Goal: Find specific page/section: Find specific page/section

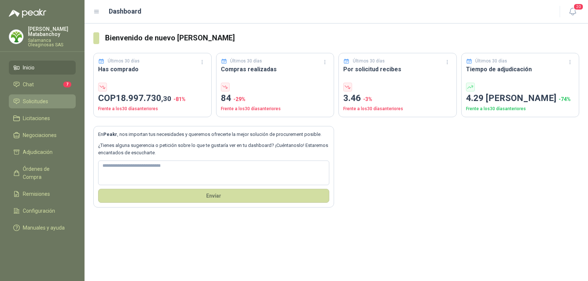
click at [33, 102] on span "Solicitudes" at bounding box center [35, 101] width 25 height 8
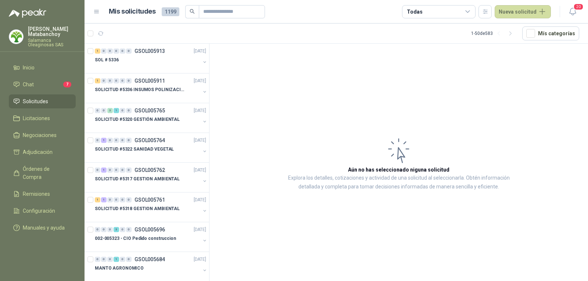
drag, startPoint x: 385, startPoint y: 263, endPoint x: 396, endPoint y: 280, distance: 20.3
click at [386, 266] on article "Aún no has seleccionado niguna solicitud Explora los detalles, cotizaciones y a…" at bounding box center [398, 164] width 378 height 240
drag, startPoint x: 346, startPoint y: 114, endPoint x: 346, endPoint y: 124, distance: 10.7
click at [346, 119] on article "Aún no has seleccionado niguna solicitud Explora los detalles, cotizaciones y a…" at bounding box center [398, 164] width 378 height 240
